Goal: Task Accomplishment & Management: Manage account settings

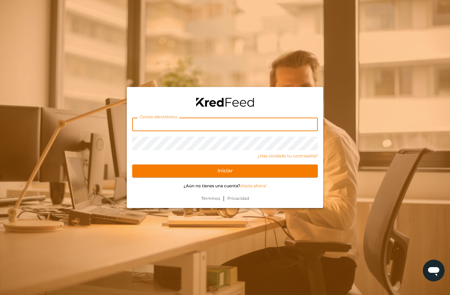
click at [180, 119] on input "text" at bounding box center [224, 124] width 185 height 14
type input "tesoreria@kyindustrias.com"
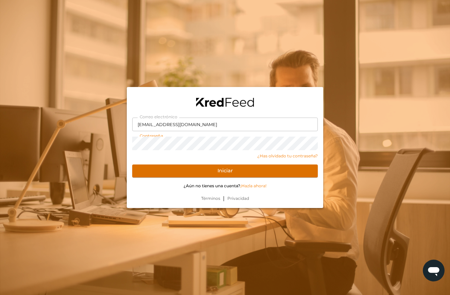
click at [235, 170] on button "Iniciar" at bounding box center [224, 170] width 185 height 13
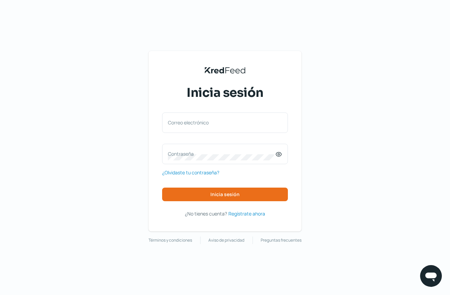
drag, startPoint x: 17, startPoint y: 85, endPoint x: 99, endPoint y: 58, distance: 85.9
click at [17, 85] on div "KredFeed's Black Logo Inicia sesión Correo electrónico Contraseña ¿Olvidaste tu…" at bounding box center [225, 147] width 450 height 295
click at [200, 122] on label "Correo electrónico" at bounding box center [221, 122] width 107 height 6
click at [200, 123] on input "Correo electrónico" at bounding box center [225, 126] width 114 height 6
type input "[EMAIL_ADDRESS][DOMAIN_NAME]"
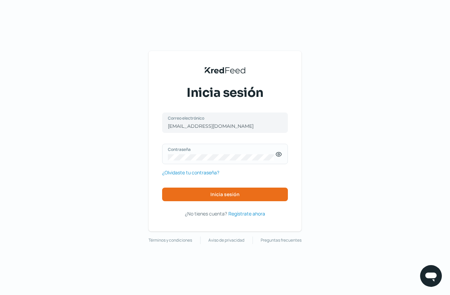
click at [279, 154] on icon at bounding box center [279, 154] width 2 height 2
click at [224, 196] on span "Inicia sesión" at bounding box center [224, 194] width 29 height 5
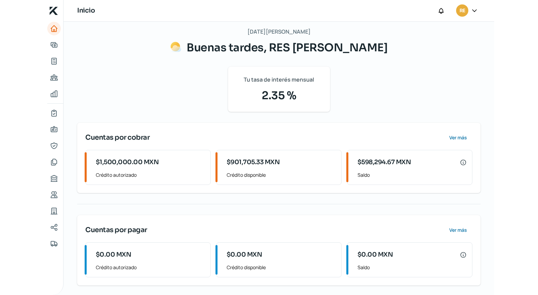
scroll to position [38, 0]
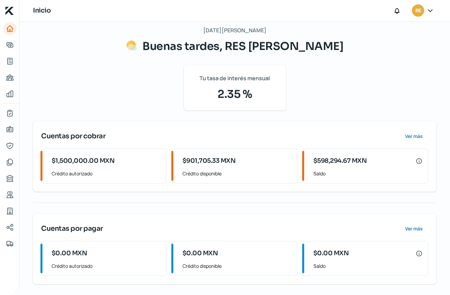
click at [100, 95] on div "[DATE][PERSON_NAME] Buenas tardes, RES [PERSON_NAME] Tu tasa de interés mensual…" at bounding box center [234, 154] width 403 height 258
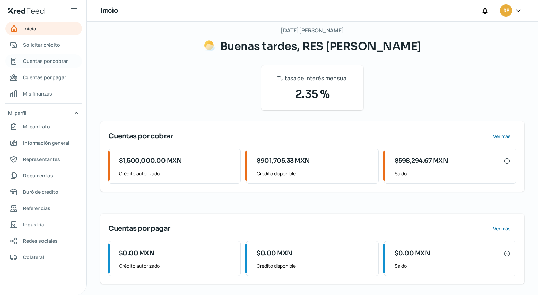
click at [47, 61] on span "Cuentas por cobrar" at bounding box center [45, 61] width 44 height 8
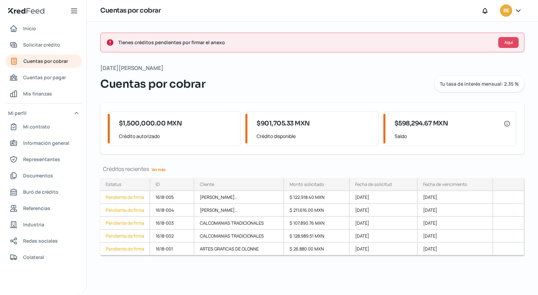
click at [158, 169] on link "Ver más" at bounding box center [158, 169] width 19 height 11
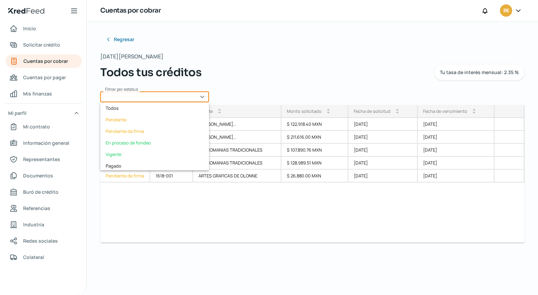
click at [203, 96] on input "text" at bounding box center [154, 96] width 109 height 11
click at [229, 87] on div "Regresar [DATE][PERSON_NAME] Todos tus créditos Tu tasa de interés mensual: 2.3…" at bounding box center [312, 138] width 424 height 210
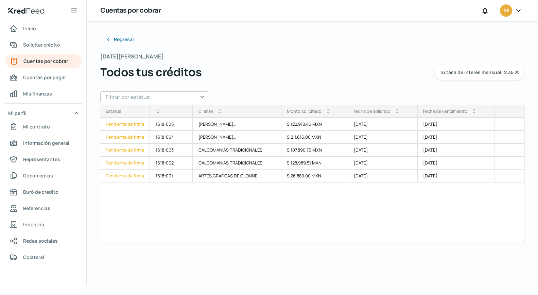
click at [449, 11] on icon at bounding box center [518, 11] width 4 height 2
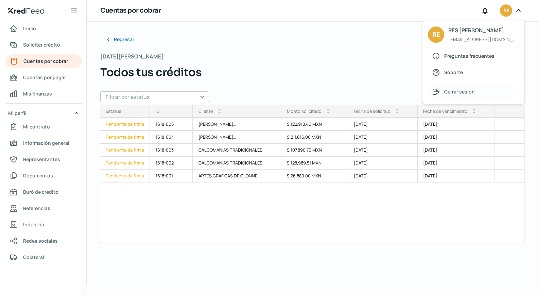
click at [449, 95] on span "Cerrar sesión" at bounding box center [459, 91] width 31 height 8
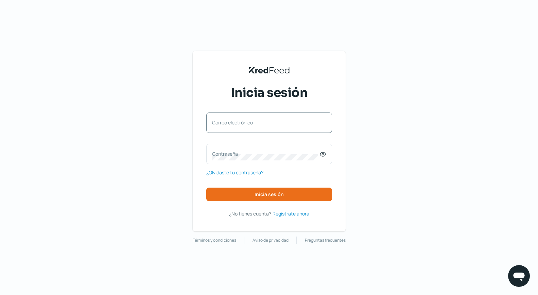
click at [261, 119] on label "Correo electrónico" at bounding box center [265, 122] width 107 height 6
click at [261, 123] on input "Correo electrónico" at bounding box center [269, 126] width 114 height 6
type input "[EMAIL_ADDRESS][DOMAIN_NAME]"
click at [322, 152] on icon at bounding box center [322, 154] width 7 height 7
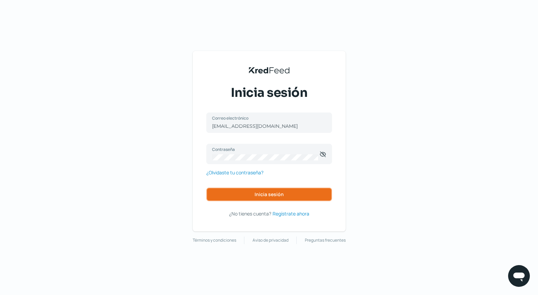
click at [272, 195] on span "Inicia sesión" at bounding box center [268, 194] width 29 height 5
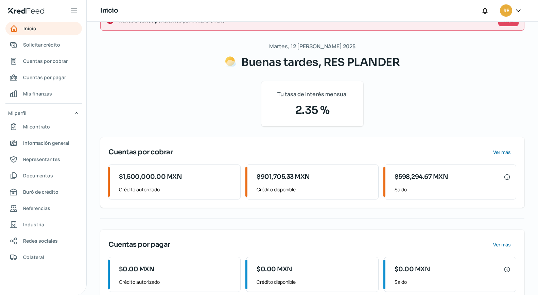
scroll to position [38, 0]
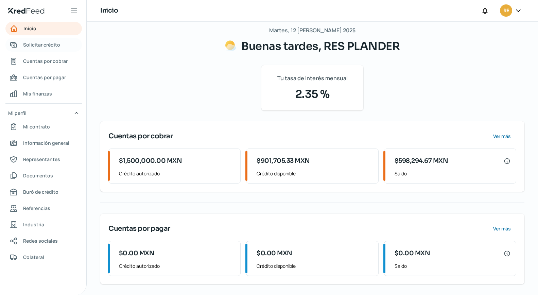
click at [51, 45] on span "Solicitar crédito" at bounding box center [41, 44] width 37 height 8
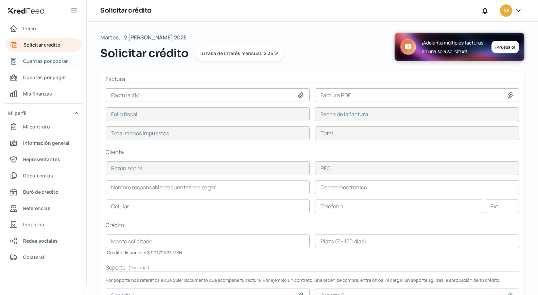
click at [45, 60] on span "Cuentas por cobrar" at bounding box center [45, 61] width 44 height 8
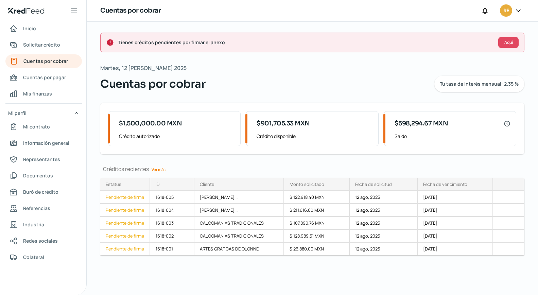
click at [164, 171] on link "Ver más" at bounding box center [158, 169] width 19 height 11
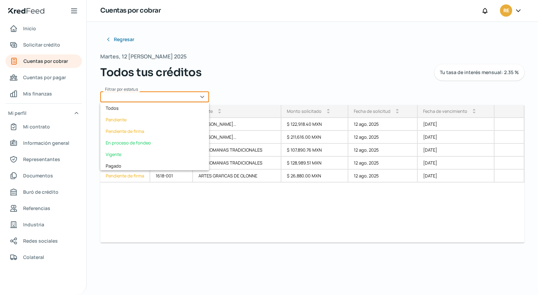
click at [203, 96] on input "text" at bounding box center [154, 96] width 109 height 11
click at [158, 143] on div "En proceso de fondeo" at bounding box center [154, 143] width 109 height 12
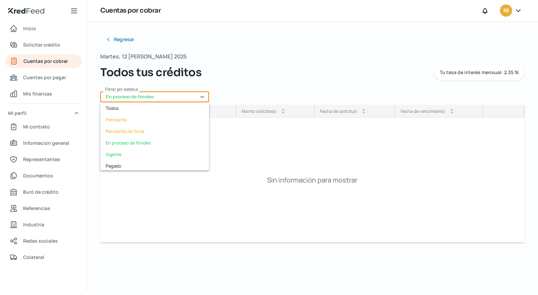
click at [204, 95] on input "En proceso de fondeo" at bounding box center [154, 96] width 109 height 11
click at [120, 129] on div "Pendiente de firma" at bounding box center [154, 131] width 109 height 12
type input "Pendiente de firma"
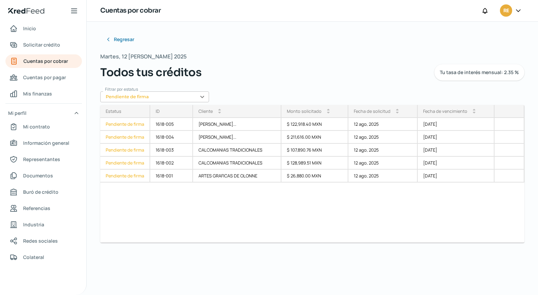
click at [520, 9] on icon at bounding box center [517, 10] width 7 height 7
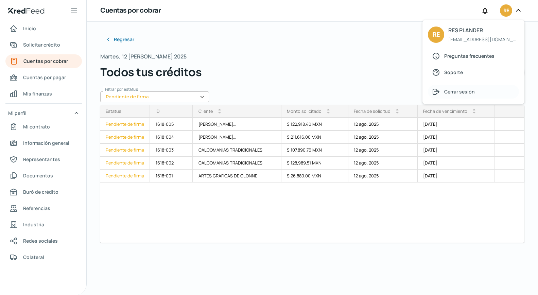
click at [462, 92] on span "Cerrar sesión" at bounding box center [459, 91] width 31 height 8
